Goal: Transaction & Acquisition: Purchase product/service

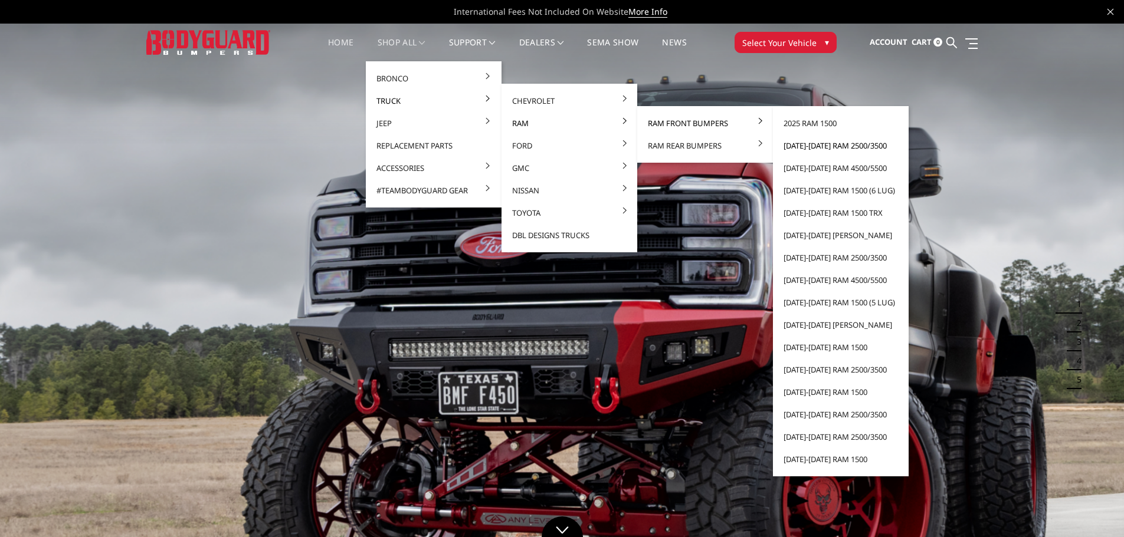
click at [829, 149] on link "[DATE]-[DATE] Ram 2500/3500" at bounding box center [841, 146] width 126 height 22
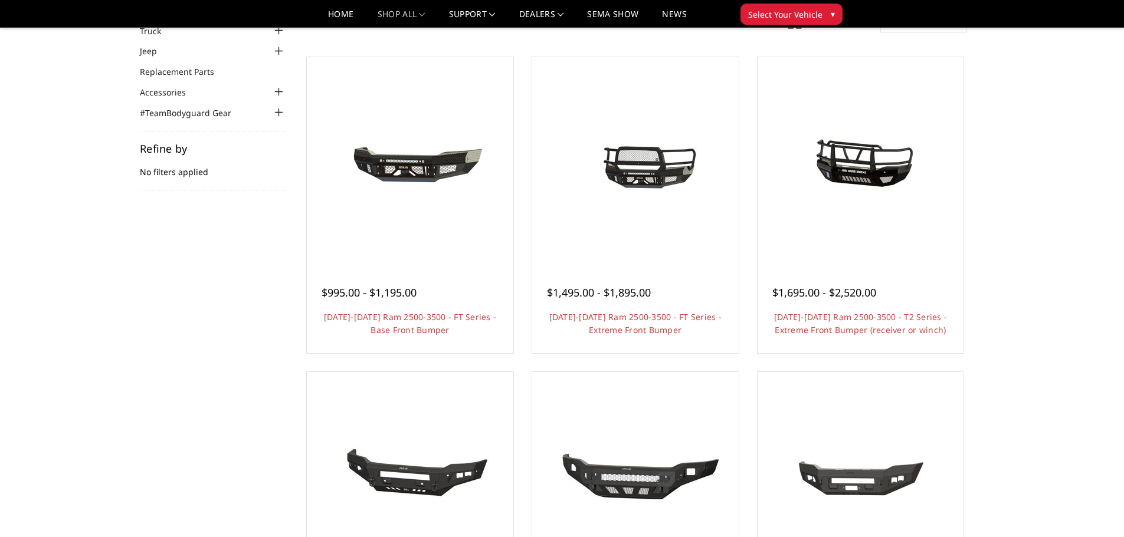
scroll to position [118, 0]
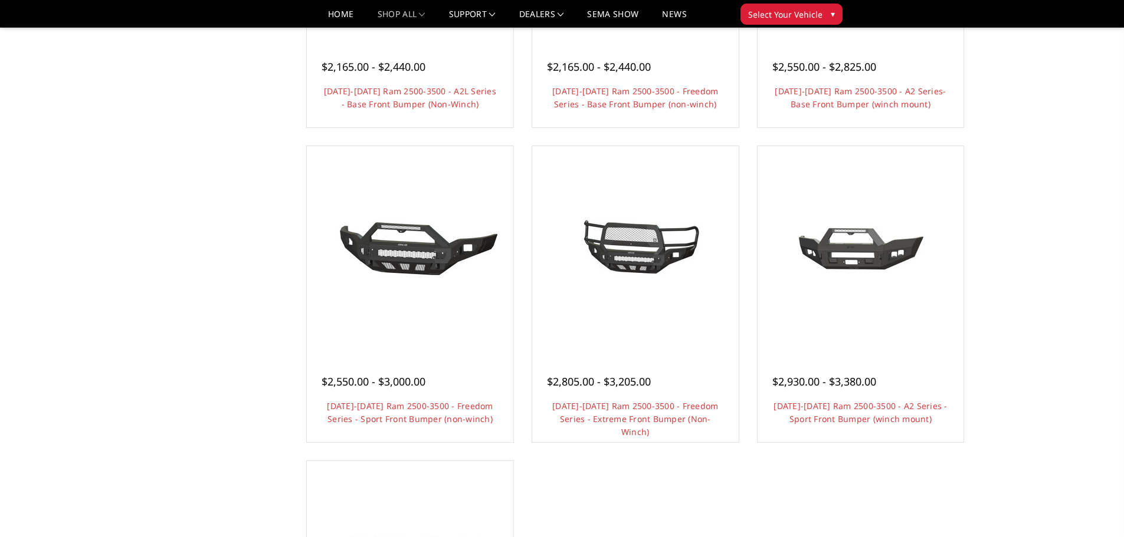
scroll to position [649, 0]
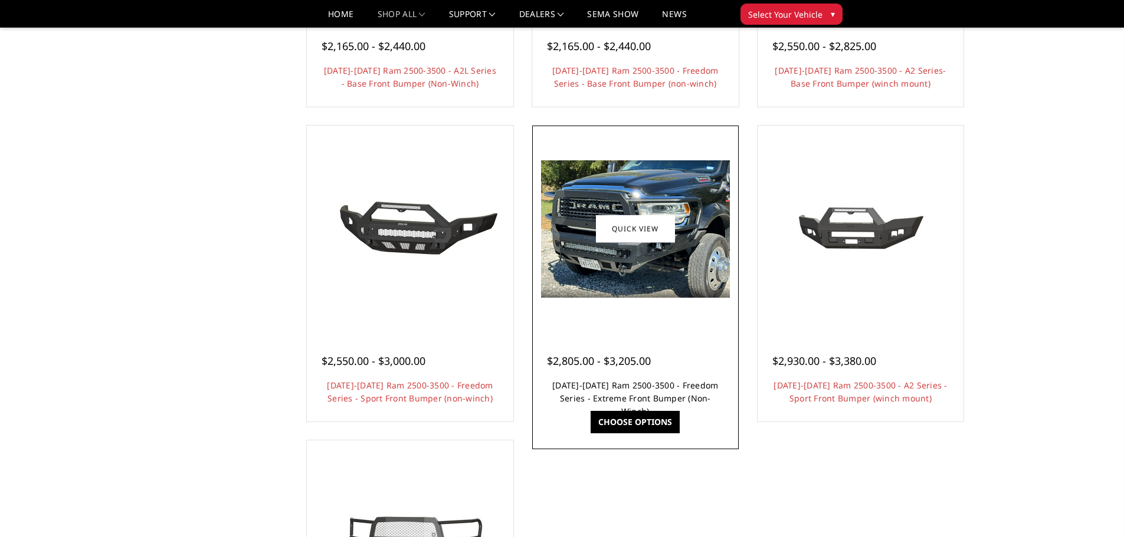
click at [652, 387] on link "[DATE]-[DATE] Ram 2500-3500 - Freedom Series - Extreme Front Bumper (Non-Winch)" at bounding box center [635, 398] width 166 height 37
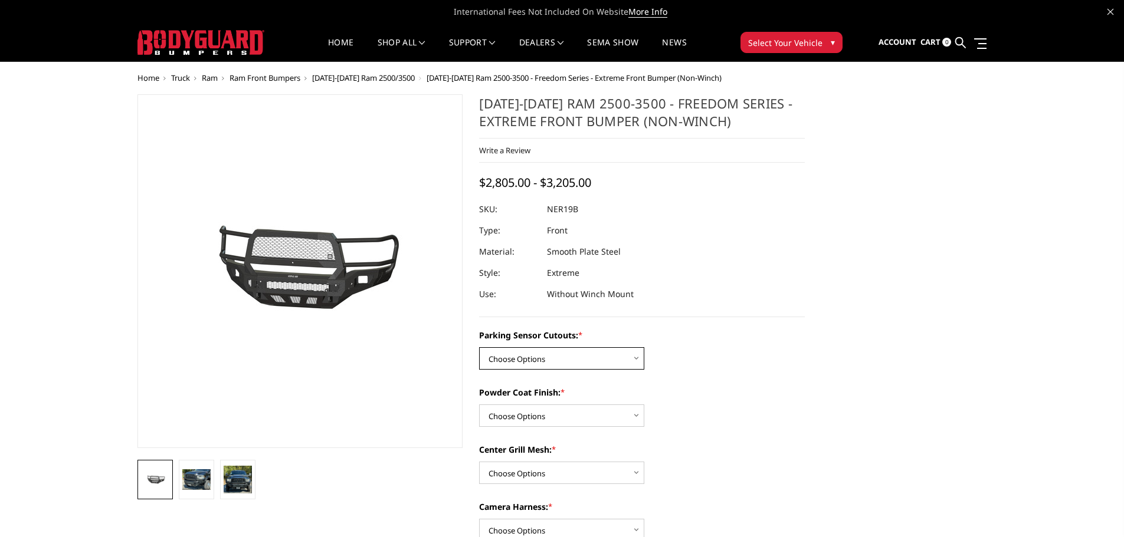
click at [582, 359] on select "Choose Options No - Without Parking Sensor Cutouts Yes - With Parking Sensor Cu…" at bounding box center [561, 358] width 165 height 22
select select "2701"
click at [479, 347] on select "Choose Options No - Without Parking Sensor Cutouts Yes - With Parking Sensor Cu…" at bounding box center [561, 358] width 165 height 22
click at [531, 408] on select "Choose Options Bare Metal Texture Black Powder Coat" at bounding box center [561, 416] width 165 height 22
click at [479, 405] on select "Choose Options Bare Metal Texture Black Powder Coat" at bounding box center [561, 416] width 165 height 22
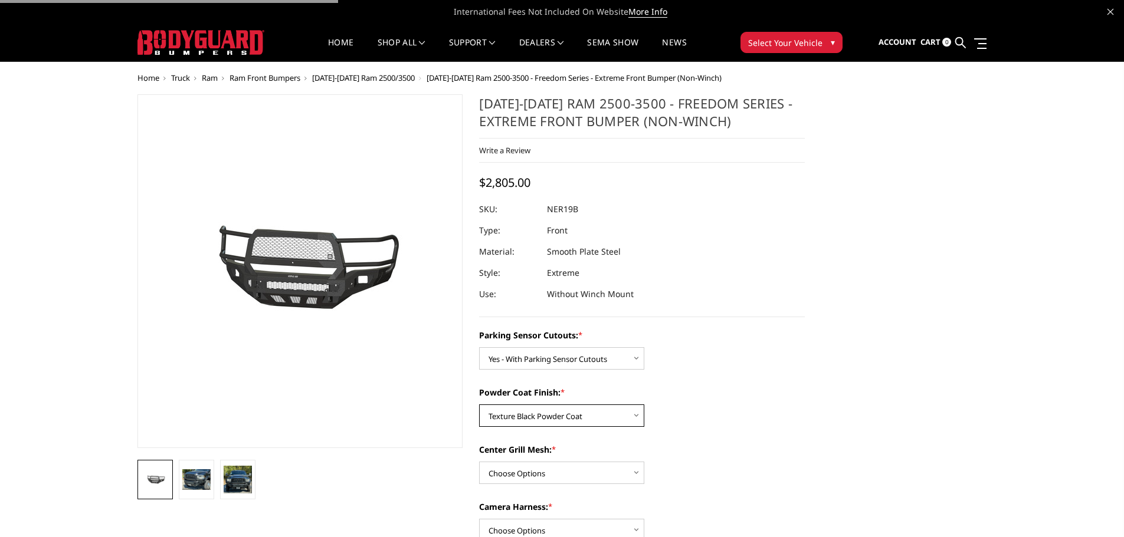
click at [547, 408] on select "Choose Options Bare Metal Texture Black Powder Coat" at bounding box center [561, 416] width 165 height 22
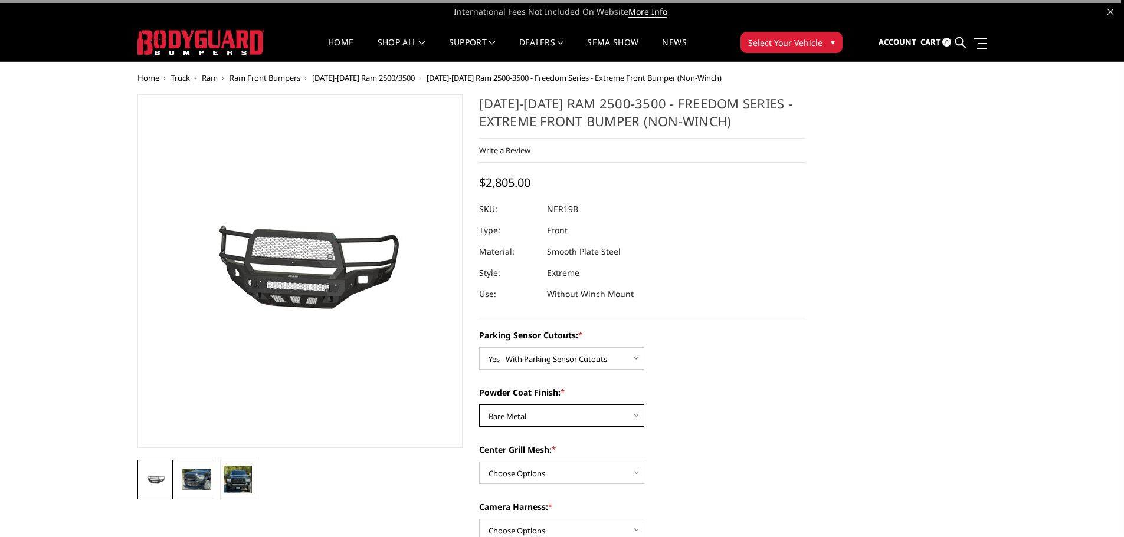
click at [479, 405] on select "Choose Options Bare Metal Texture Black Powder Coat" at bounding box center [561, 416] width 165 height 22
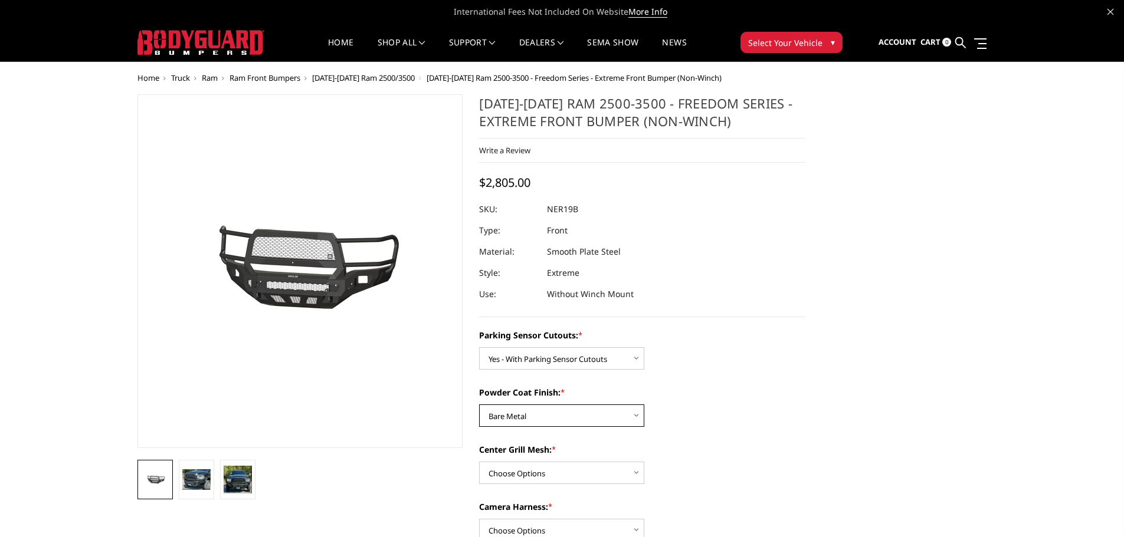
click at [546, 414] on select "Choose Options Bare Metal Texture Black Powder Coat" at bounding box center [561, 416] width 165 height 22
select select "2703"
click at [479, 405] on select "Choose Options Bare Metal Texture Black Powder Coat" at bounding box center [561, 416] width 165 height 22
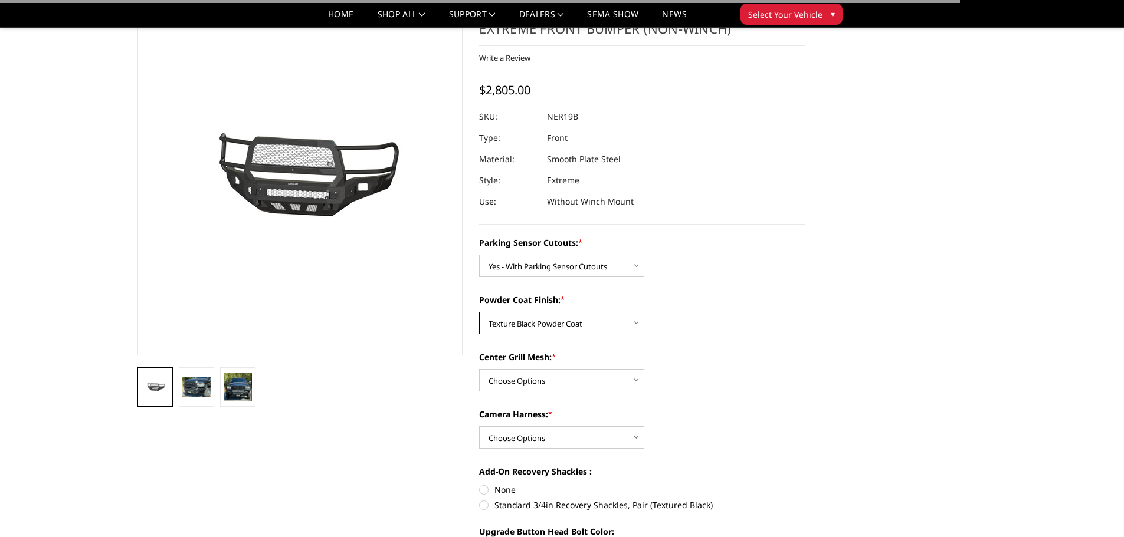
scroll to position [118, 0]
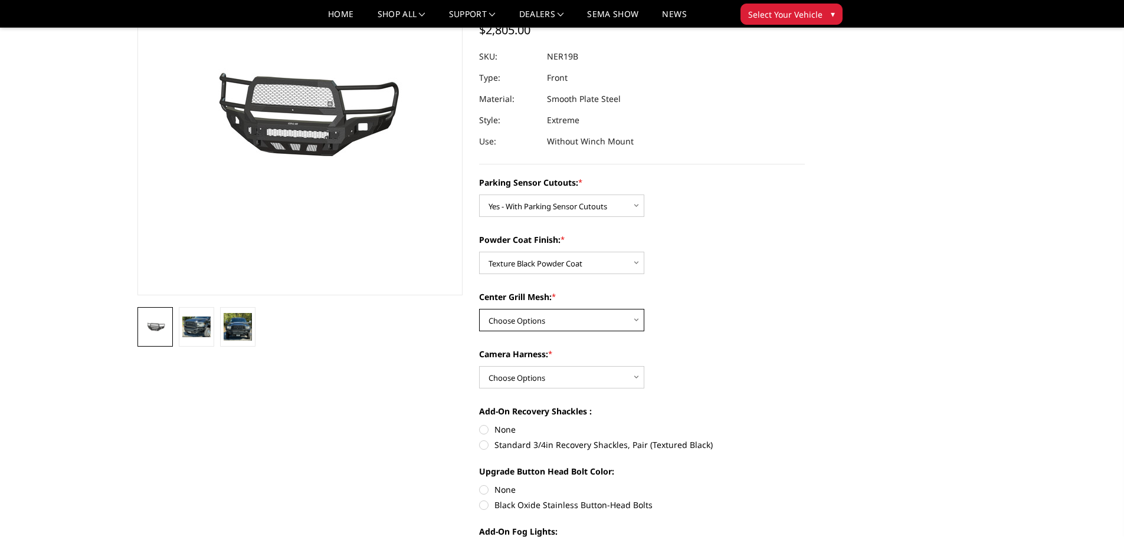
click at [569, 326] on select "Choose Options With Center Grill Mesh Without Center Grill Mesh" at bounding box center [561, 320] width 165 height 22
select select "2704"
click at [479, 309] on select "Choose Options With Center Grill Mesh Without Center Grill Mesh" at bounding box center [561, 320] width 165 height 22
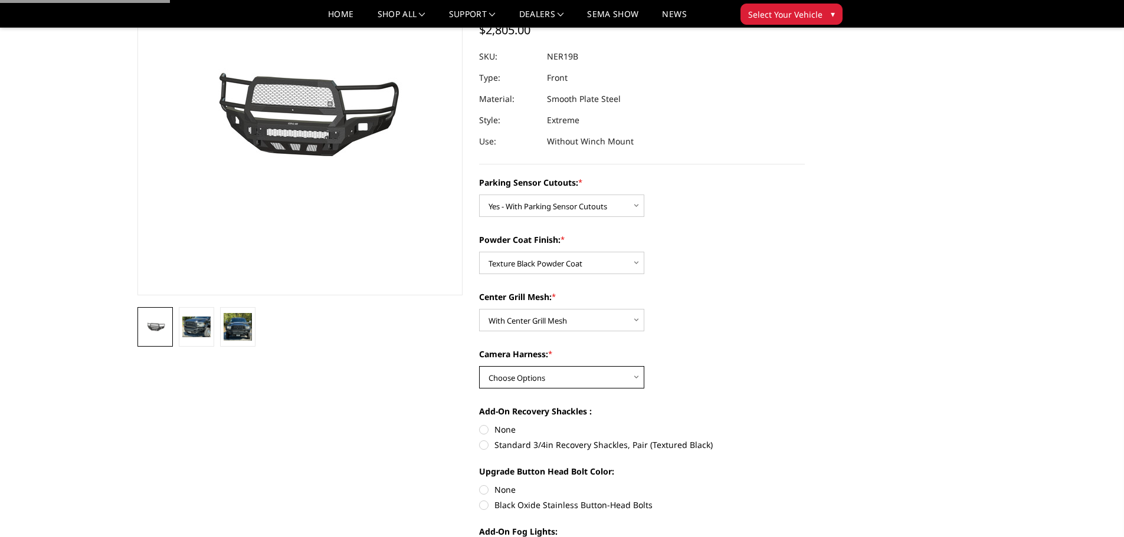
click at [542, 377] on select "Choose Options WITH Camera Harness WITHOUT Camera Harness" at bounding box center [561, 377] width 165 height 22
select select "2706"
click at [479, 366] on select "Choose Options WITH Camera Harness WITHOUT Camera Harness" at bounding box center [561, 377] width 165 height 22
click at [494, 447] on label "Standard 3/4in Recovery Shackles, Pair (Textured Black)" at bounding box center [642, 445] width 326 height 12
click at [805, 424] on input "Standard 3/4in Recovery Shackles, Pair (Textured Black)" at bounding box center [805, 424] width 1 height 1
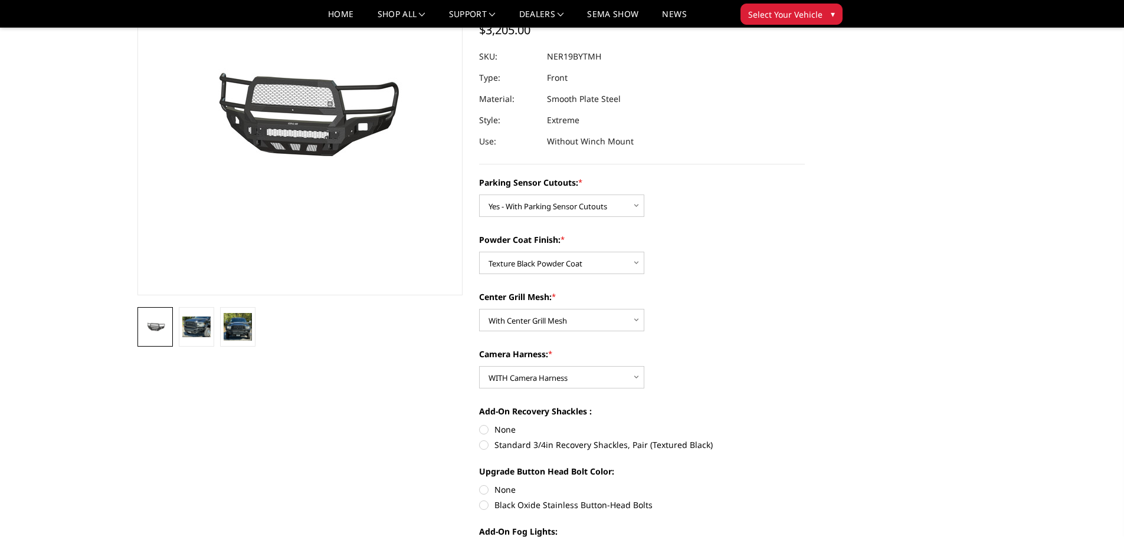
radio input "true"
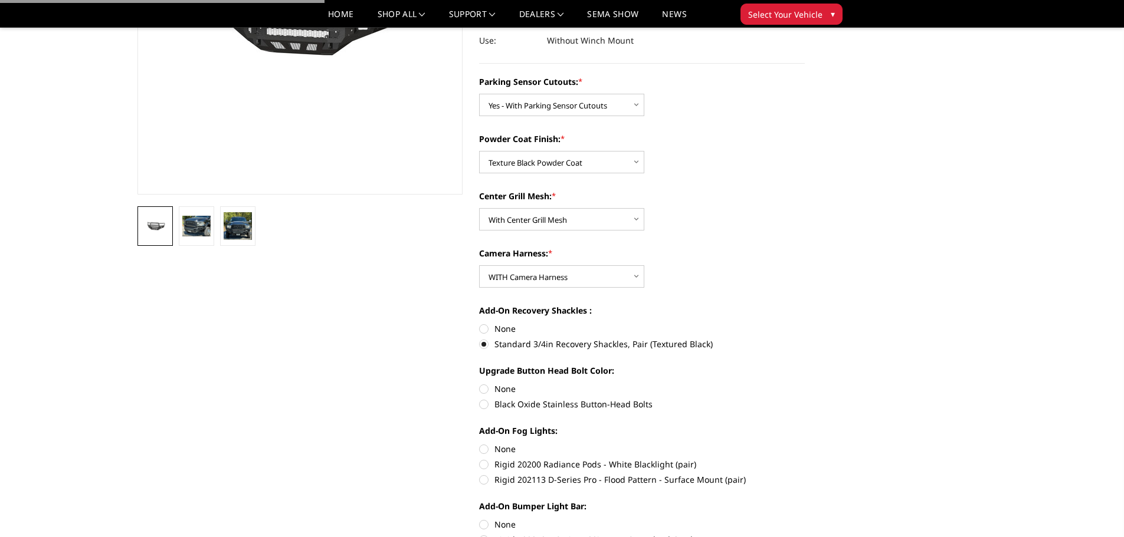
scroll to position [236, 0]
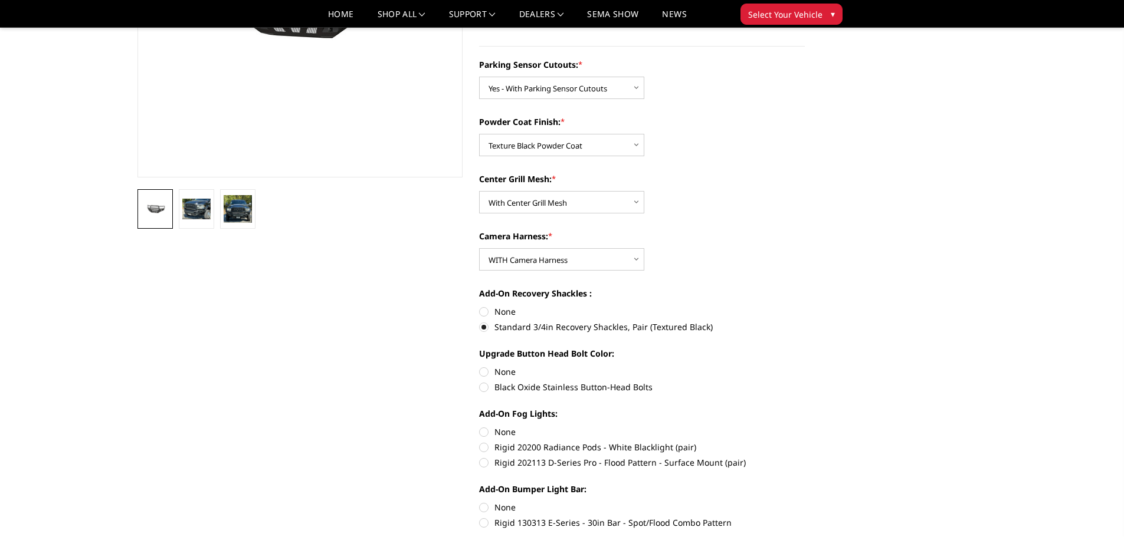
click at [499, 393] on label "Black Oxide Stainless Button-Head Bolts" at bounding box center [642, 387] width 326 height 12
click at [805, 366] on input "Black Oxide Stainless Button-Head Bolts" at bounding box center [805, 366] width 1 height 1
radio input "true"
click at [494, 432] on label "None" at bounding box center [642, 432] width 326 height 12
click at [480, 427] on input "None" at bounding box center [479, 426] width 1 height 1
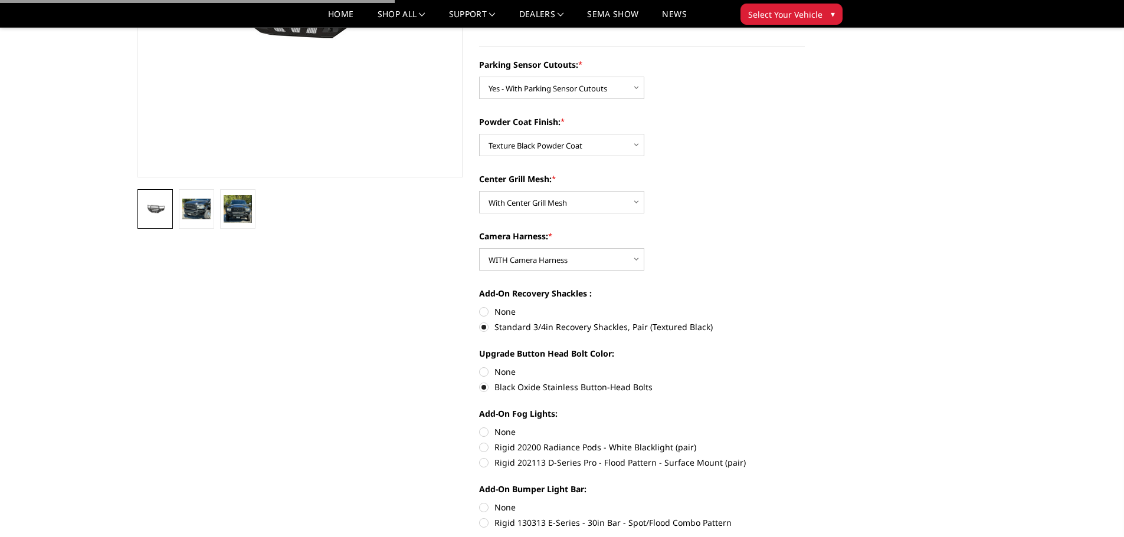
radio input "true"
click at [494, 512] on label "None" at bounding box center [642, 507] width 326 height 12
click at [480, 502] on input "None" at bounding box center [479, 501] width 1 height 1
radio input "true"
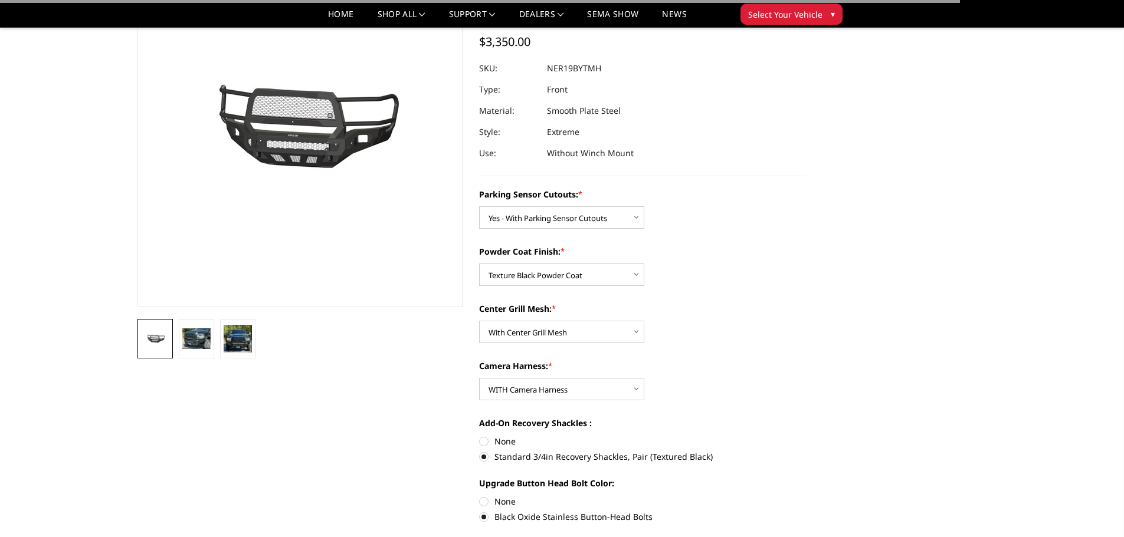
scroll to position [0, 0]
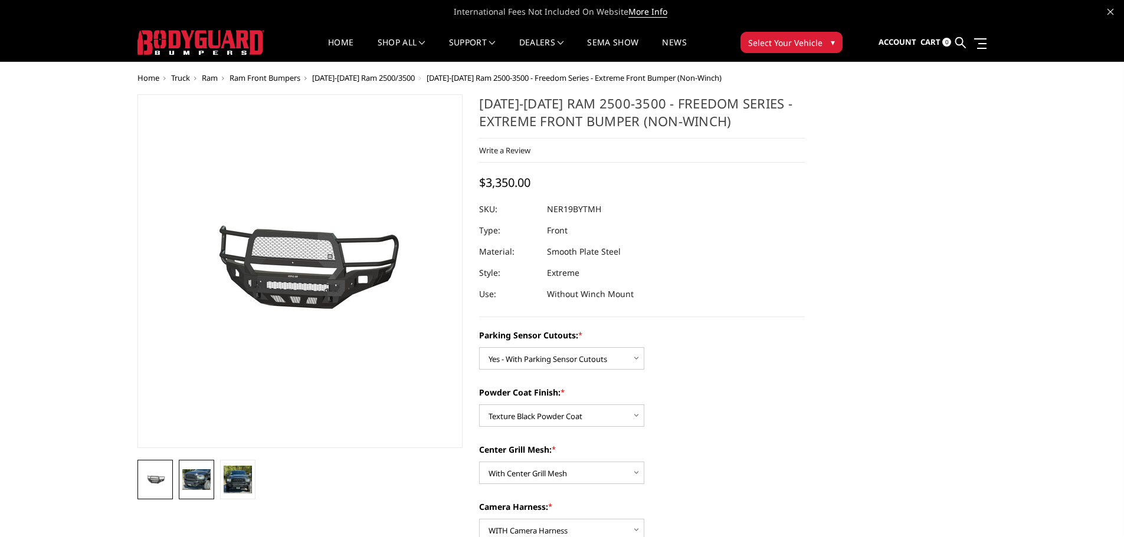
click at [192, 481] on img at bounding box center [196, 480] width 28 height 21
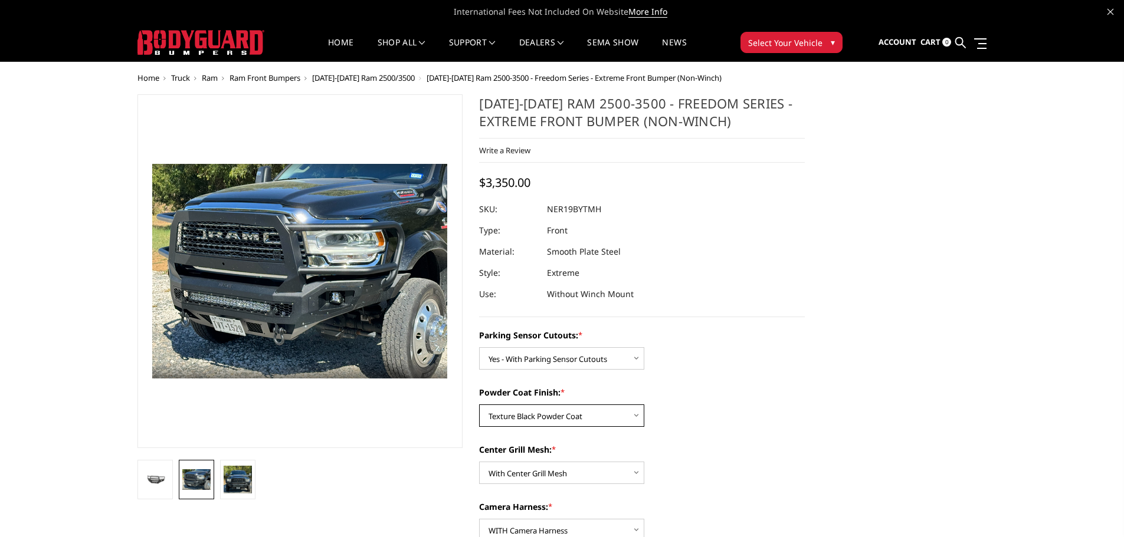
click at [557, 411] on select "Choose Options Bare Metal Texture Black Powder Coat" at bounding box center [561, 416] width 165 height 22
click at [479, 405] on select "Choose Options Bare Metal Texture Black Powder Coat" at bounding box center [561, 416] width 165 height 22
click at [547, 421] on select "Choose Options Bare Metal Texture Black Powder Coat" at bounding box center [561, 416] width 165 height 22
click at [479, 405] on select "Choose Options Bare Metal Texture Black Powder Coat" at bounding box center [561, 416] width 165 height 22
click at [529, 419] on select "Choose Options Bare Metal Texture Black Powder Coat" at bounding box center [561, 416] width 165 height 22
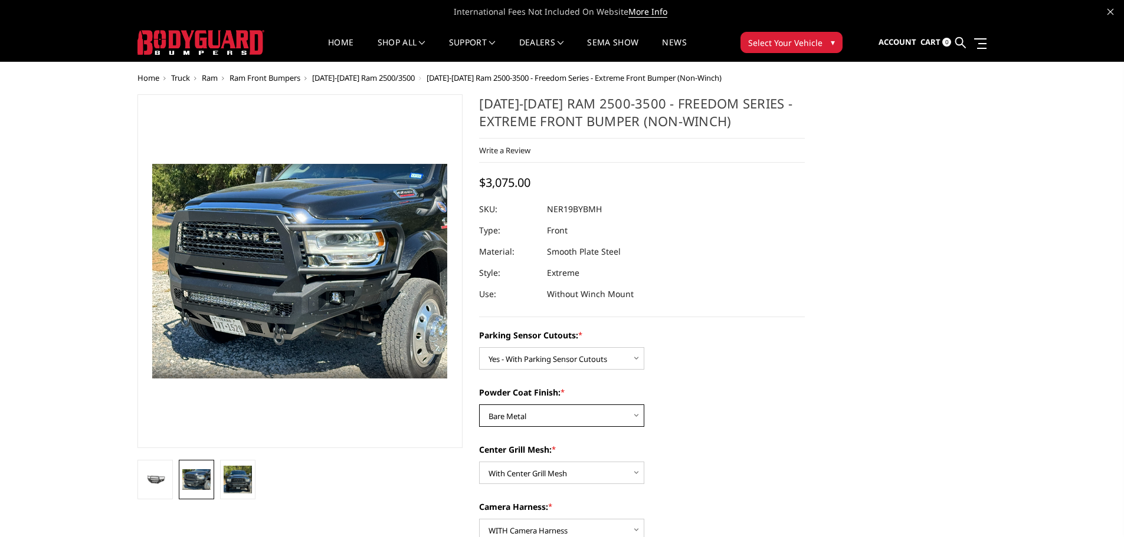
select select "2703"
click at [479, 405] on select "Choose Options Bare Metal Texture Black Powder Coat" at bounding box center [561, 416] width 165 height 22
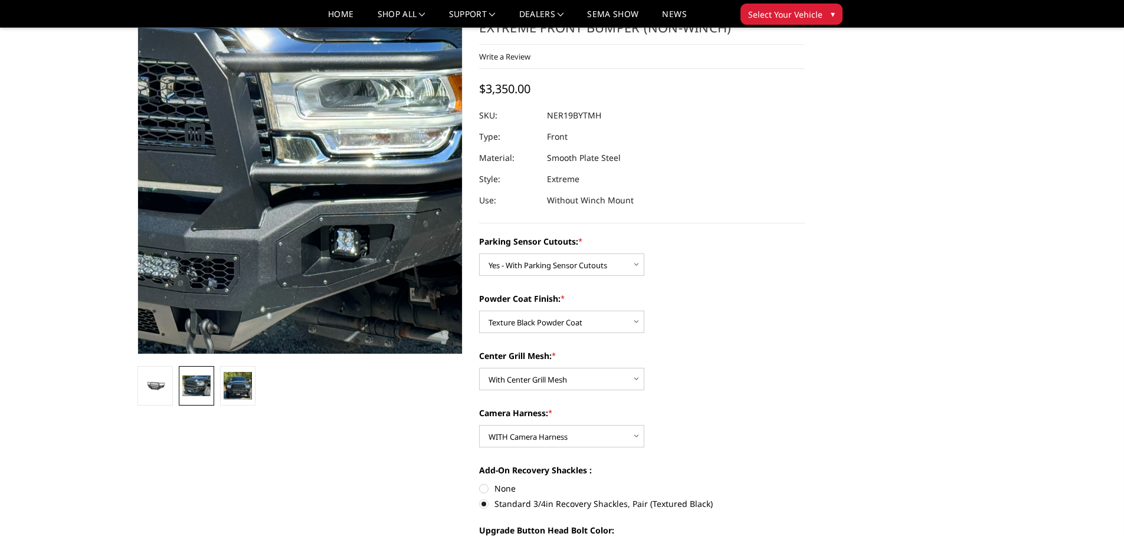
click at [336, 183] on img at bounding box center [253, 174] width 755 height 549
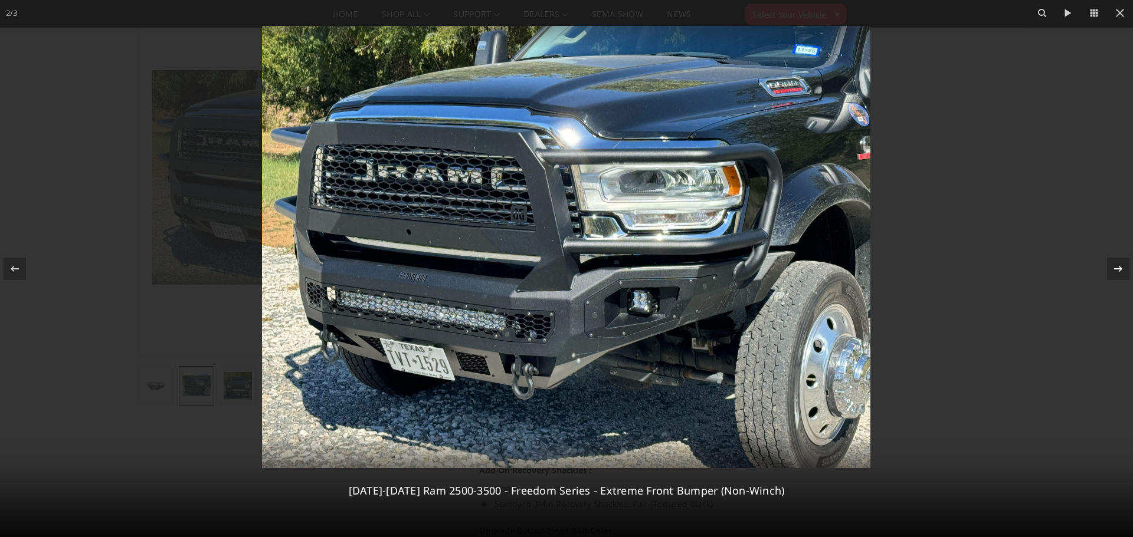
click at [1115, 272] on icon at bounding box center [1118, 269] width 14 height 14
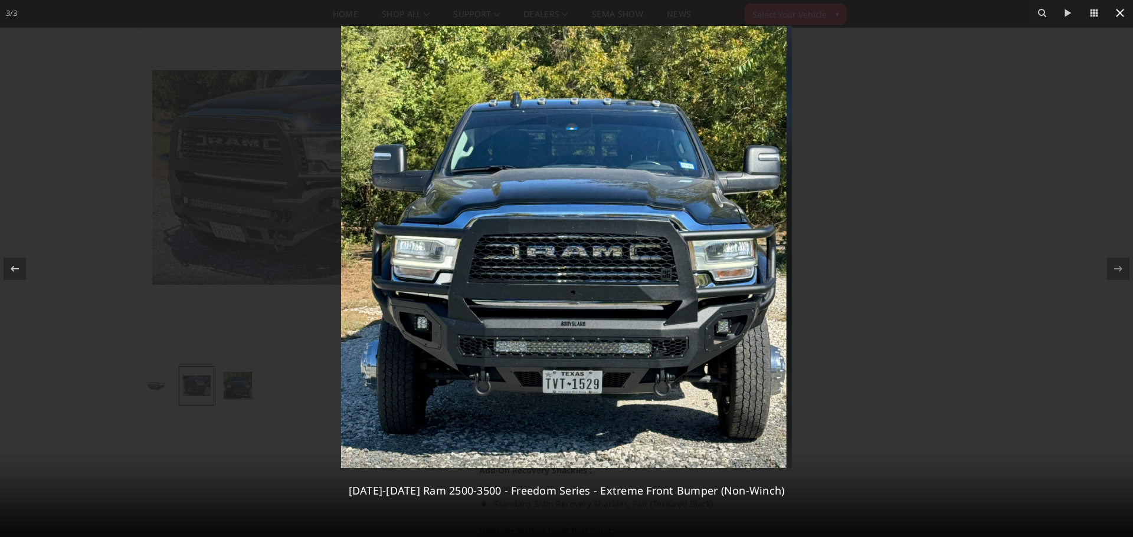
click at [1118, 14] on icon at bounding box center [1120, 13] width 8 height 8
